Goal: Task Accomplishment & Management: Manage account settings

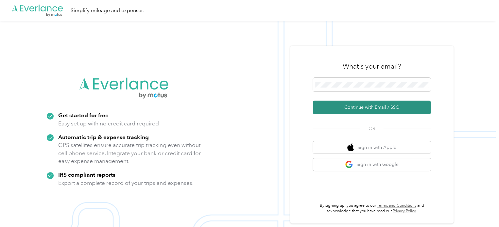
click at [381, 107] on button "Continue with Email / SSO" at bounding box center [372, 108] width 118 height 14
click at [370, 110] on button "Continue with Email / SSO" at bounding box center [372, 108] width 118 height 14
